Goal: Book appointment/travel/reservation

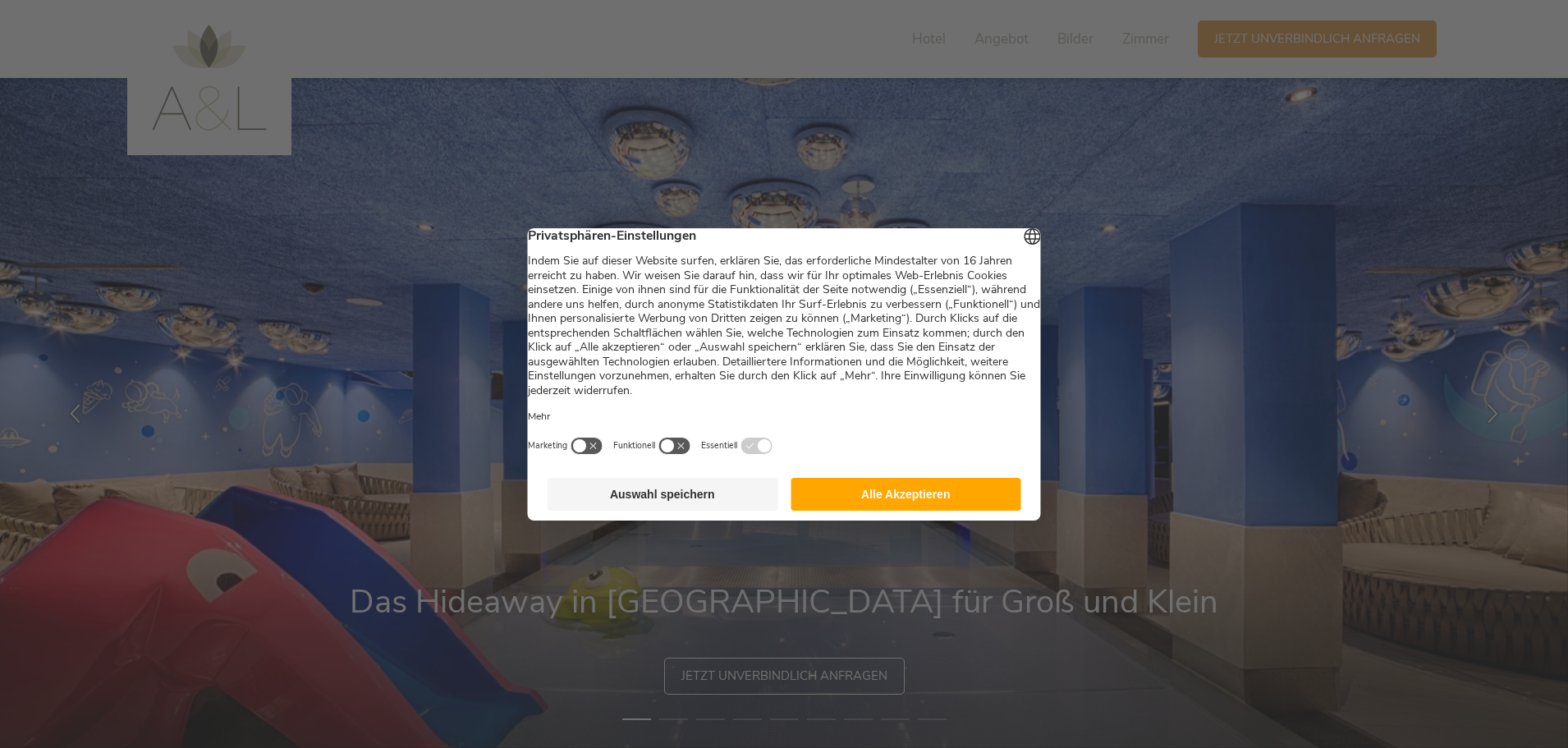
click at [914, 501] on button "Alle Akzeptieren" at bounding box center [905, 494] width 230 height 32
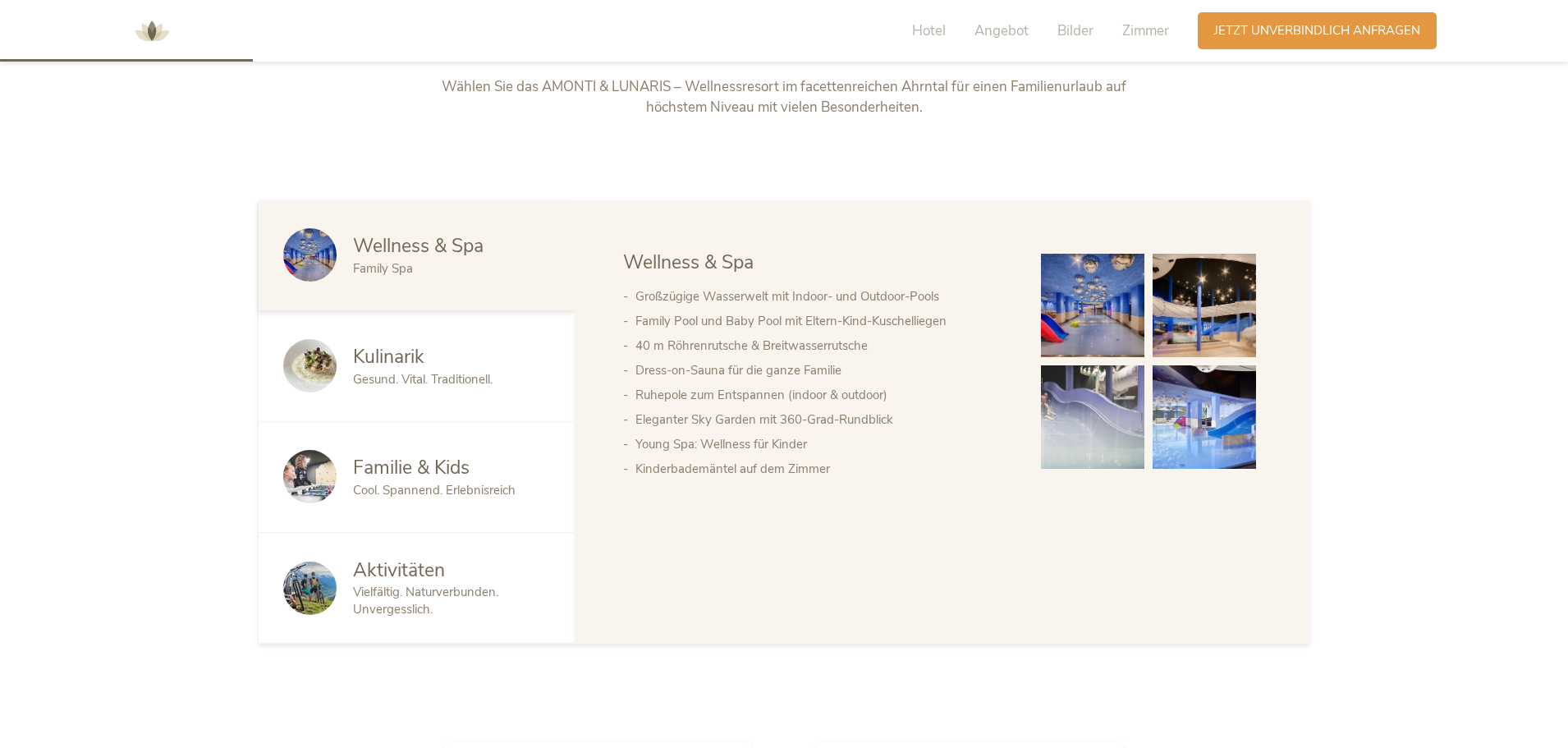
scroll to position [904, 0]
click at [320, 362] on img at bounding box center [310, 364] width 53 height 53
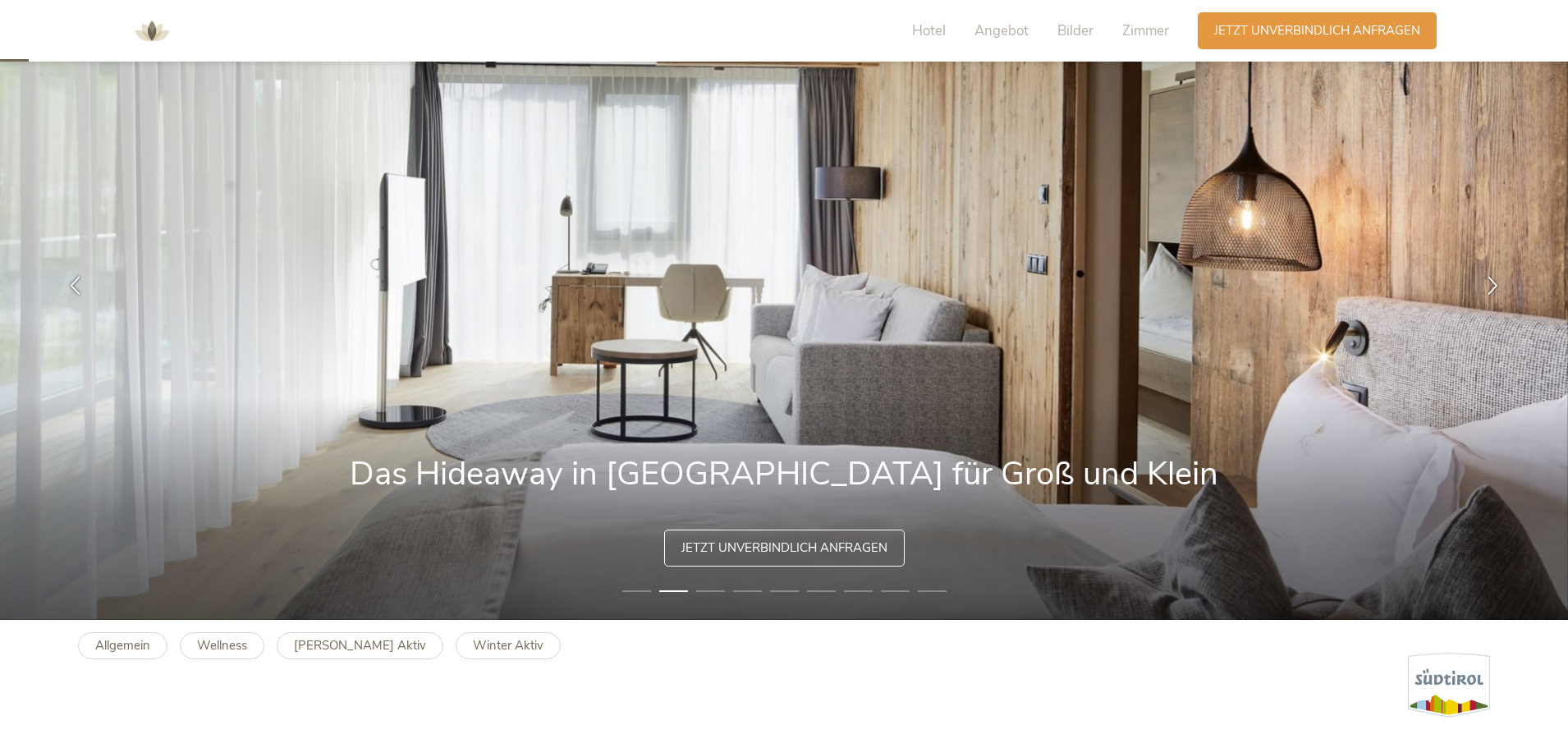
scroll to position [0, 0]
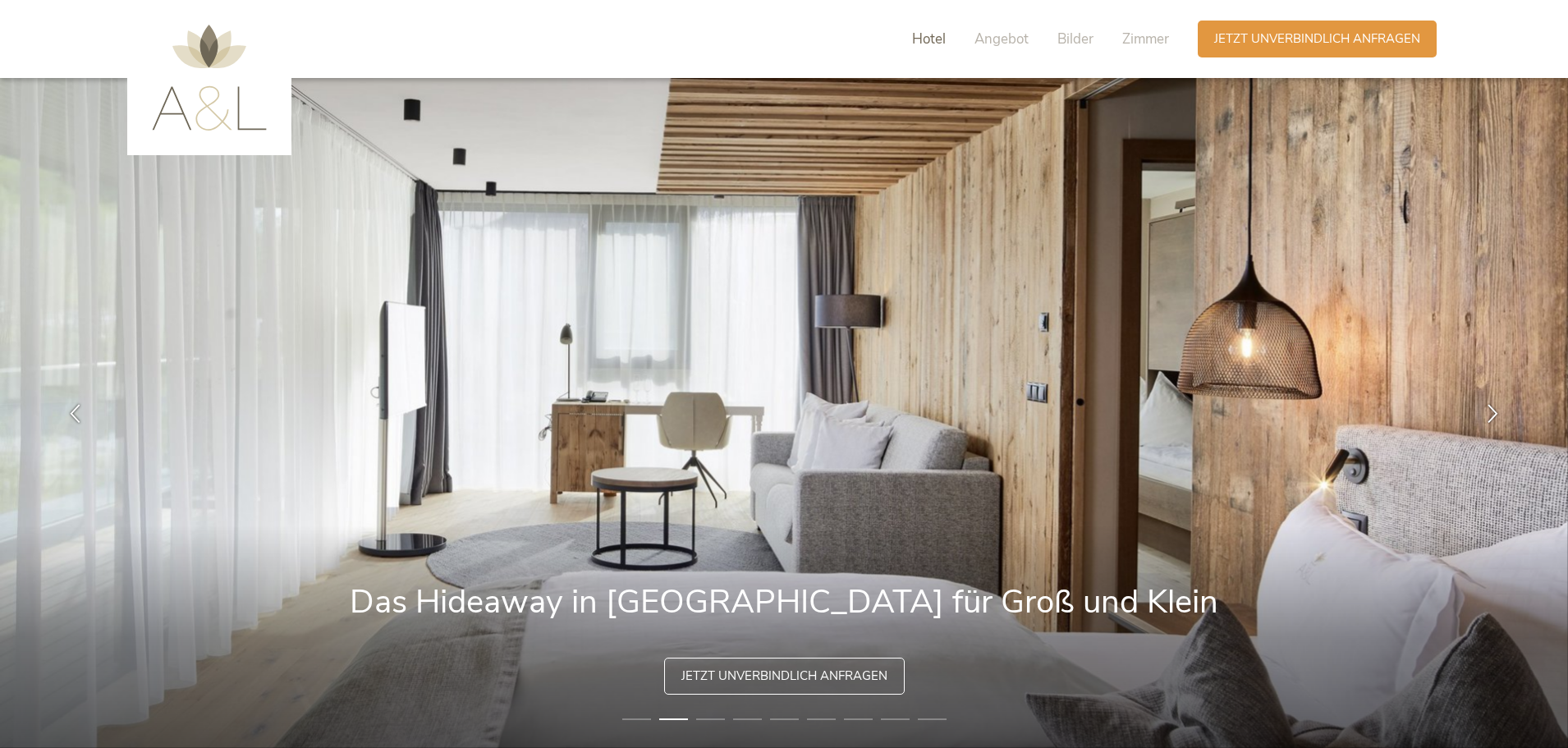
click at [921, 35] on span "Hotel" at bounding box center [929, 38] width 33 height 19
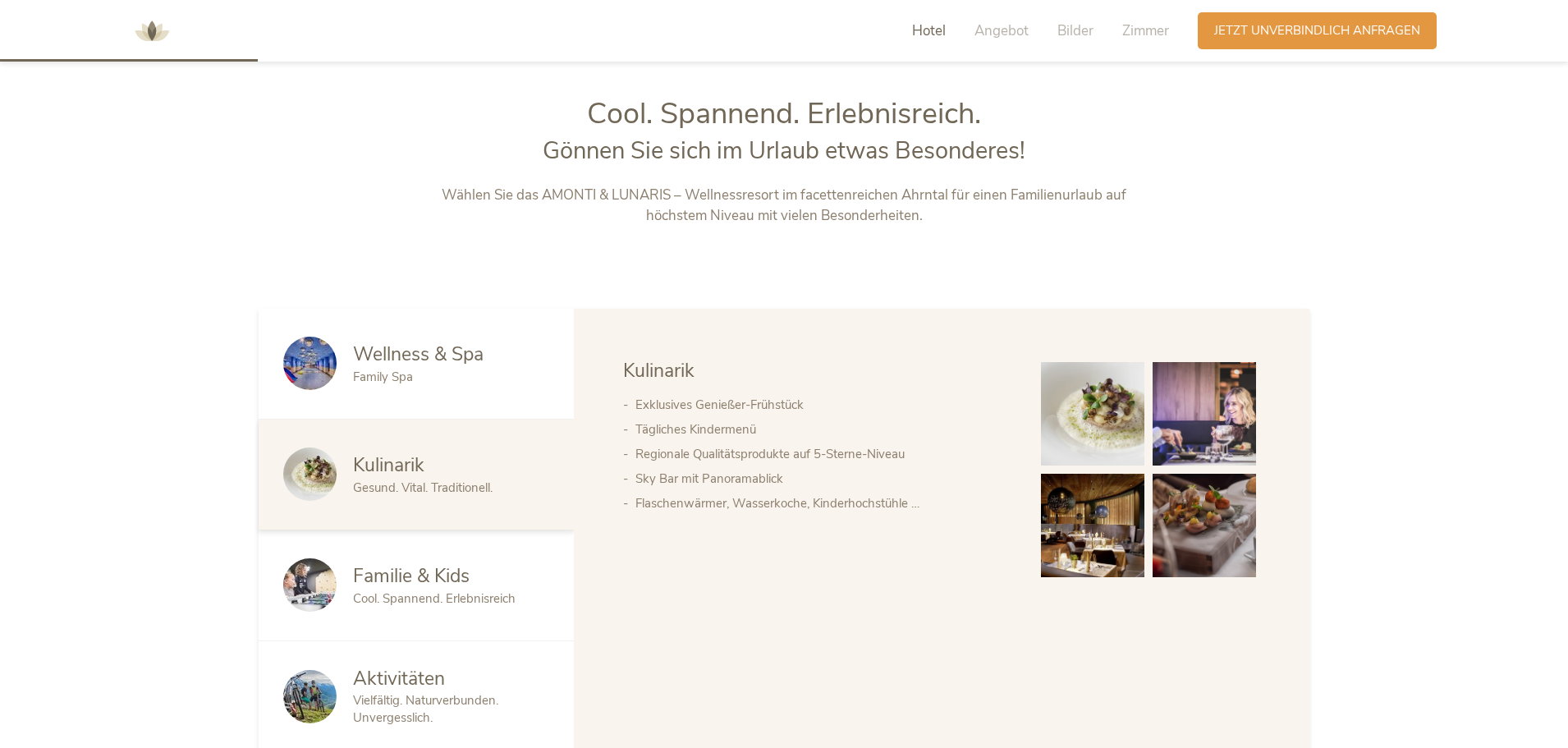
scroll to position [805, 0]
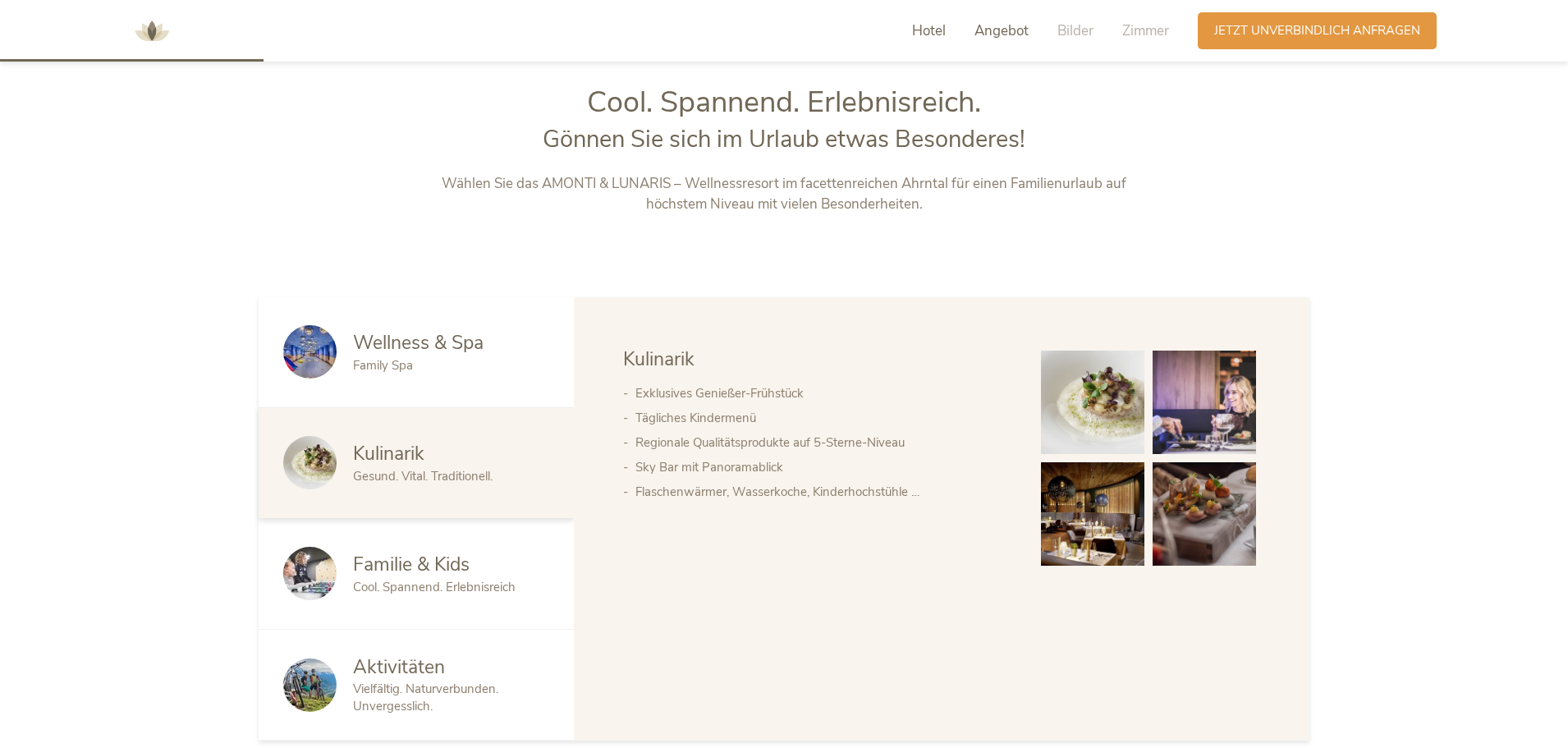
click at [1011, 32] on span "Angebot" at bounding box center [1000, 31] width 54 height 19
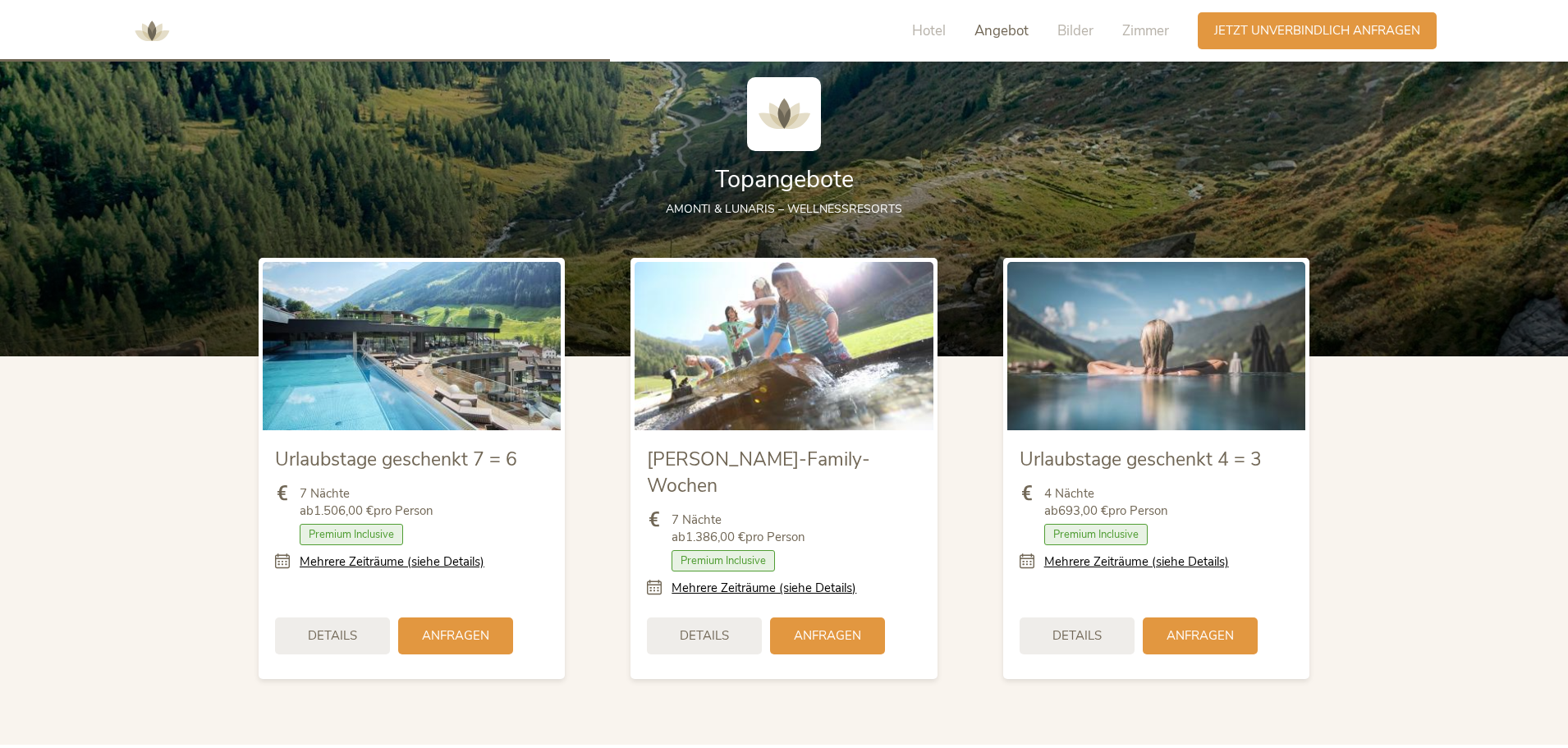
scroll to position [1862, 0]
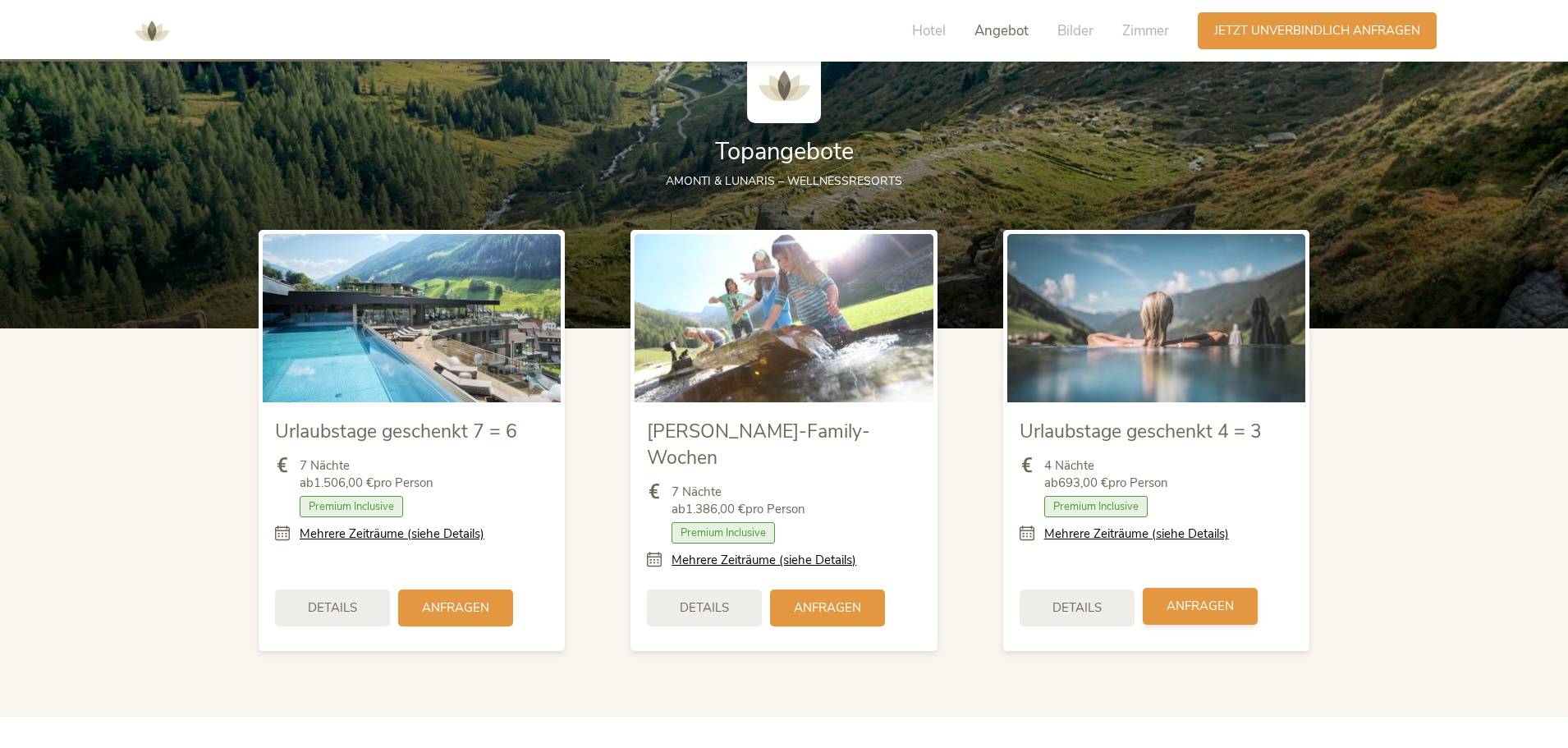
click at [1174, 597] on span "Anfragen" at bounding box center [1200, 606] width 67 height 18
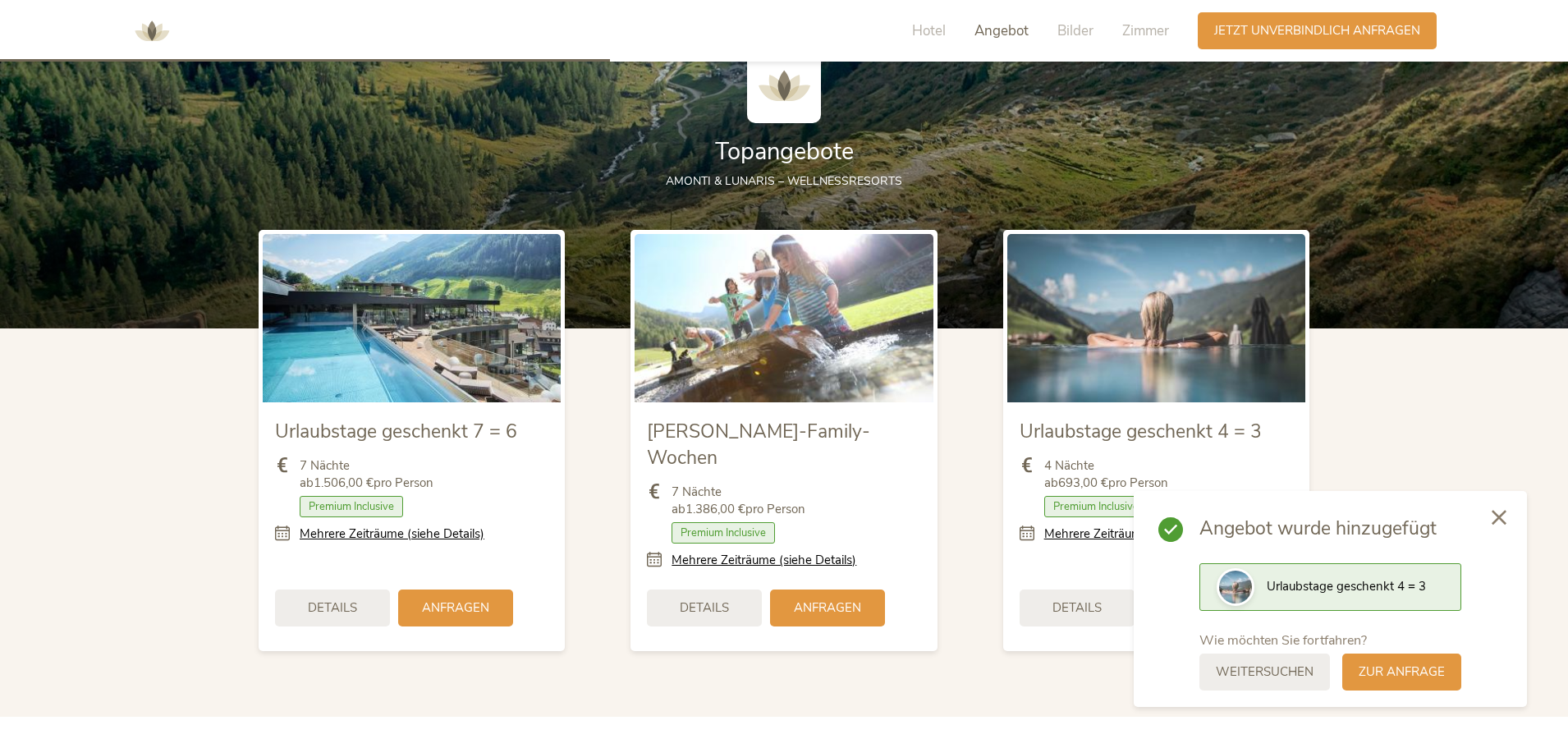
click at [1500, 515] on icon at bounding box center [1498, 517] width 15 height 15
